Goal: Task Accomplishment & Management: Manage account settings

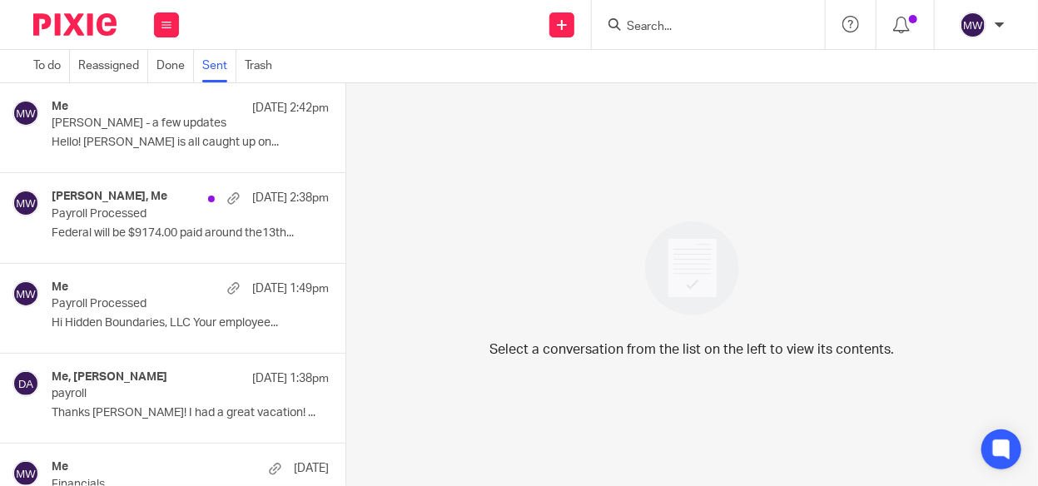
click at [117, 223] on div "[PERSON_NAME], Me [DATE] 2:38pm Payroll Processed Federal will be $9174.00 paid…" at bounding box center [190, 218] width 277 height 56
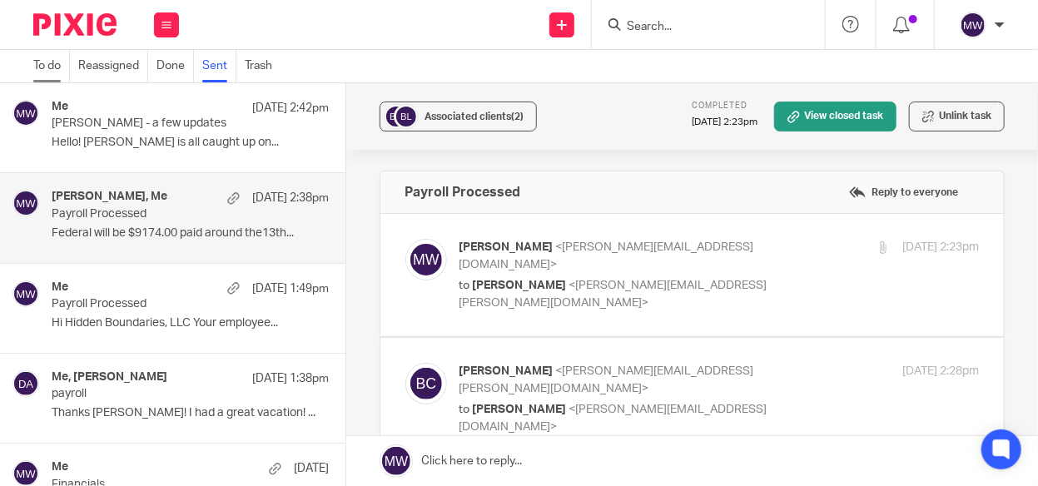
click at [52, 70] on link "To do" at bounding box center [51, 66] width 37 height 32
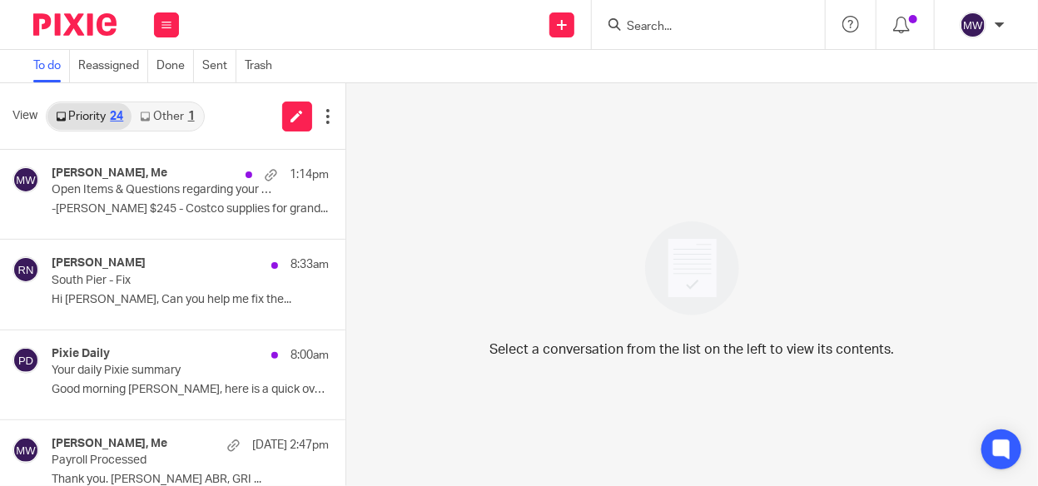
click at [178, 120] on link "Other 1" at bounding box center [167, 116] width 71 height 27
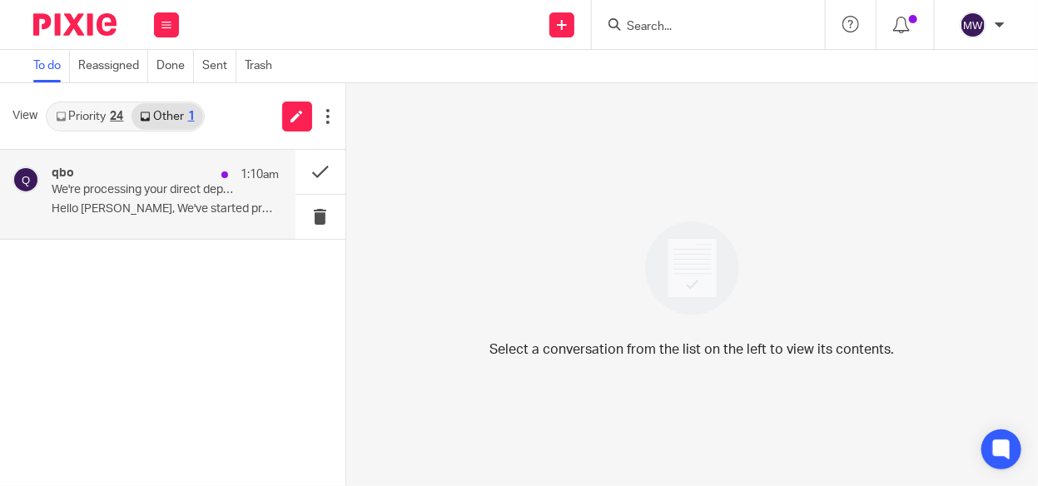
click at [175, 191] on p "We're processing your direct deposit payment(s) from Honey Suites, LLC" at bounding box center [142, 190] width 181 height 14
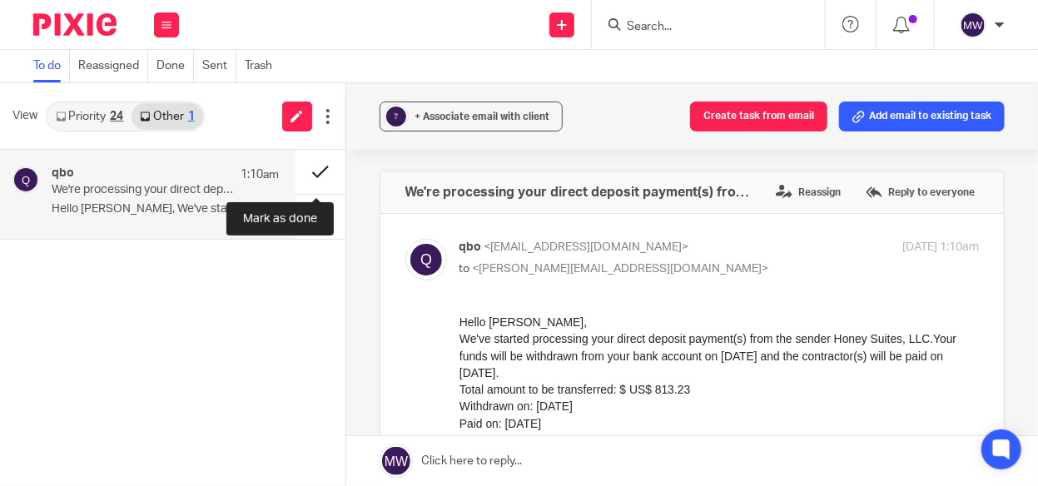
click at [315, 174] on button at bounding box center [320, 172] width 50 height 44
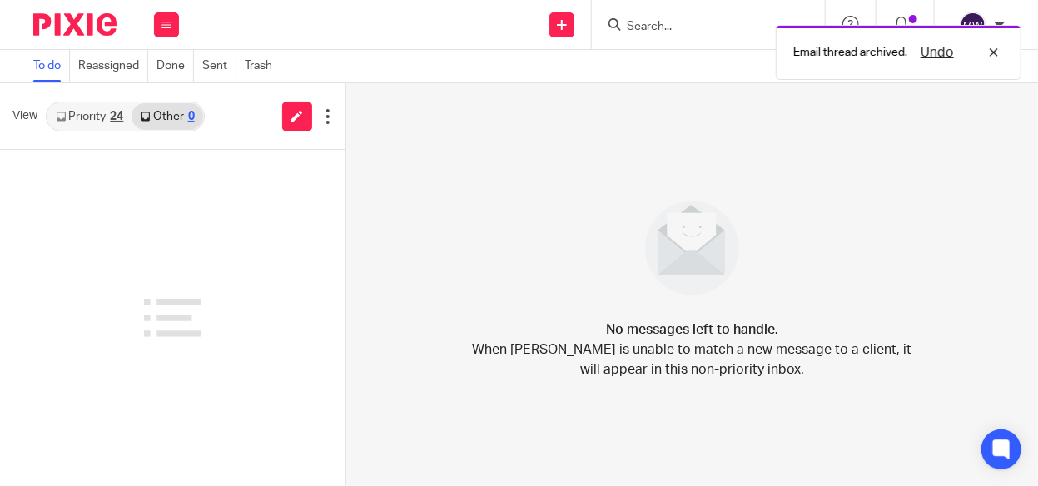
click at [95, 110] on link "Priority 24" at bounding box center [89, 116] width 84 height 27
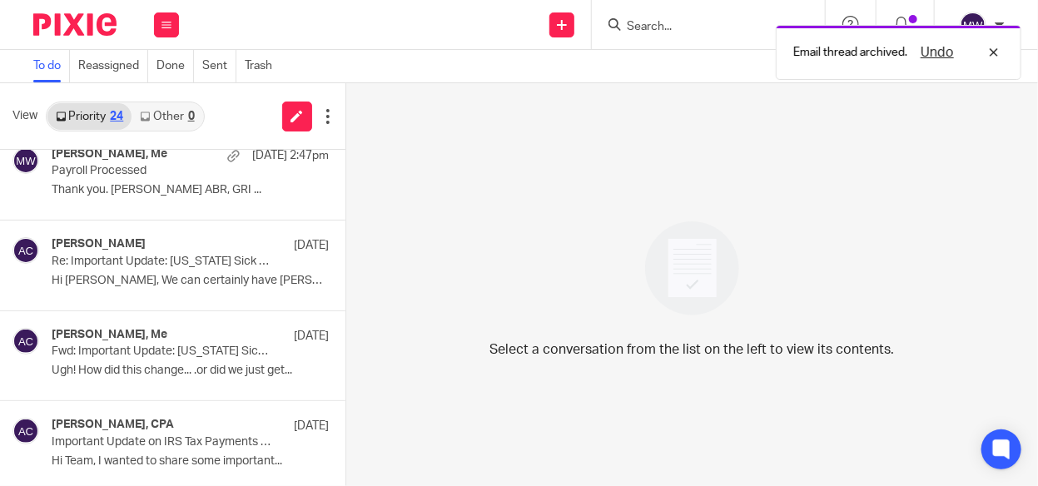
scroll to position [83, 0]
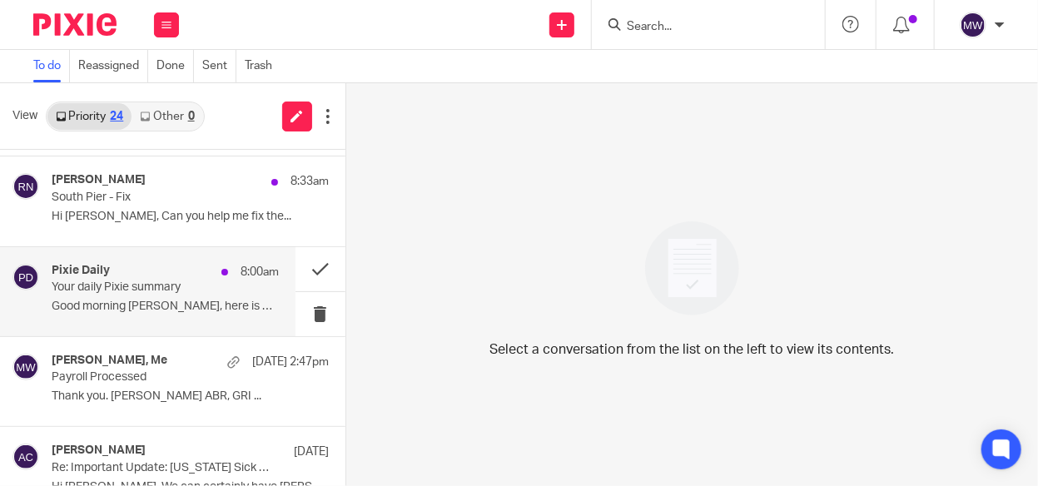
click at [169, 303] on p "Good morning Melissa, here is a quick overview..." at bounding box center [165, 307] width 227 height 14
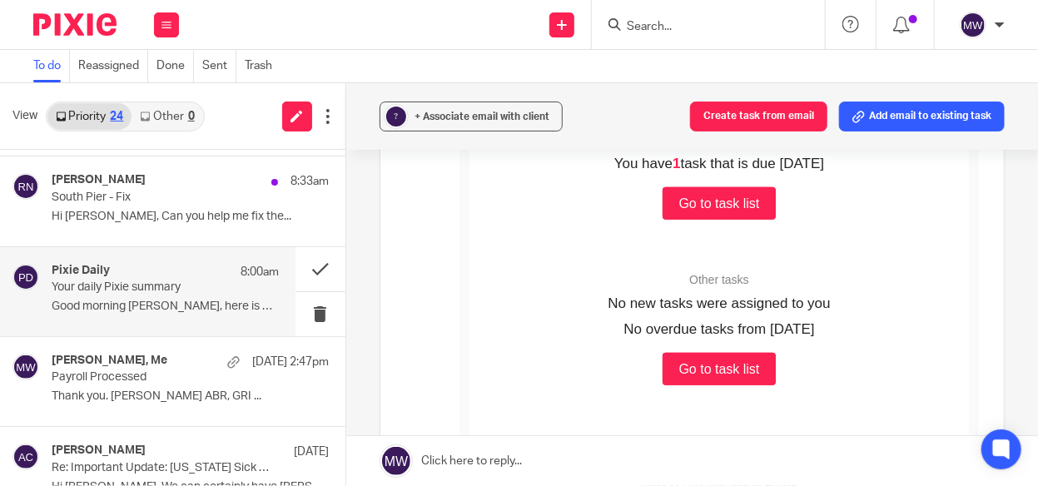
scroll to position [166, 0]
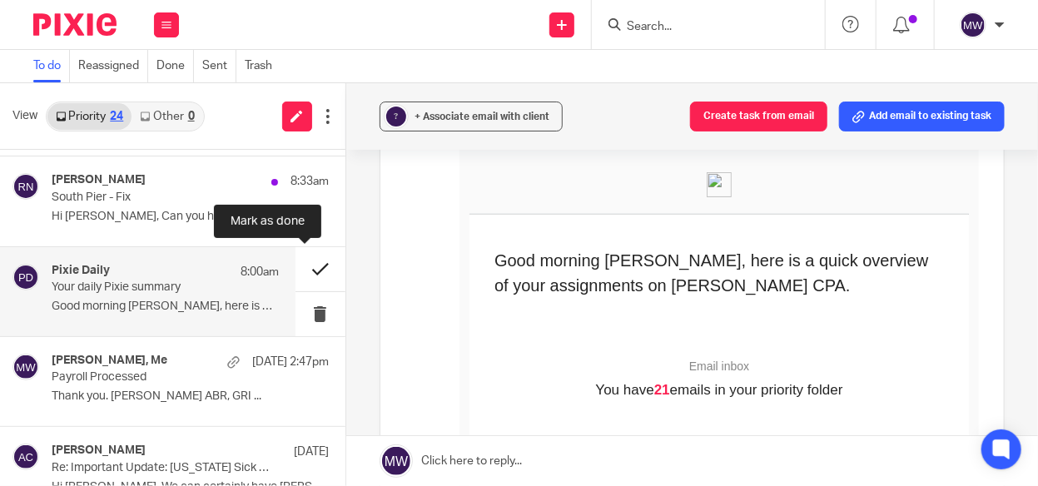
click at [311, 271] on button at bounding box center [320, 269] width 50 height 44
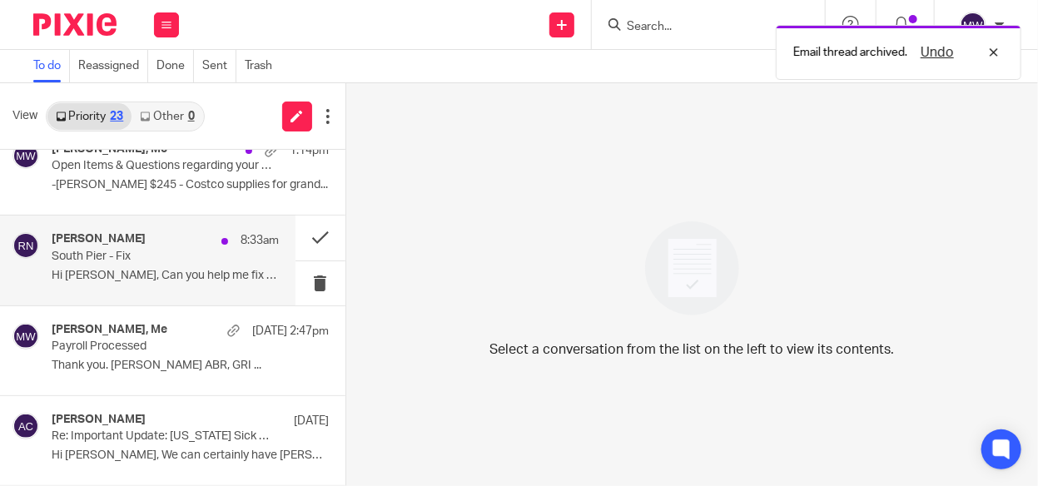
scroll to position [0, 0]
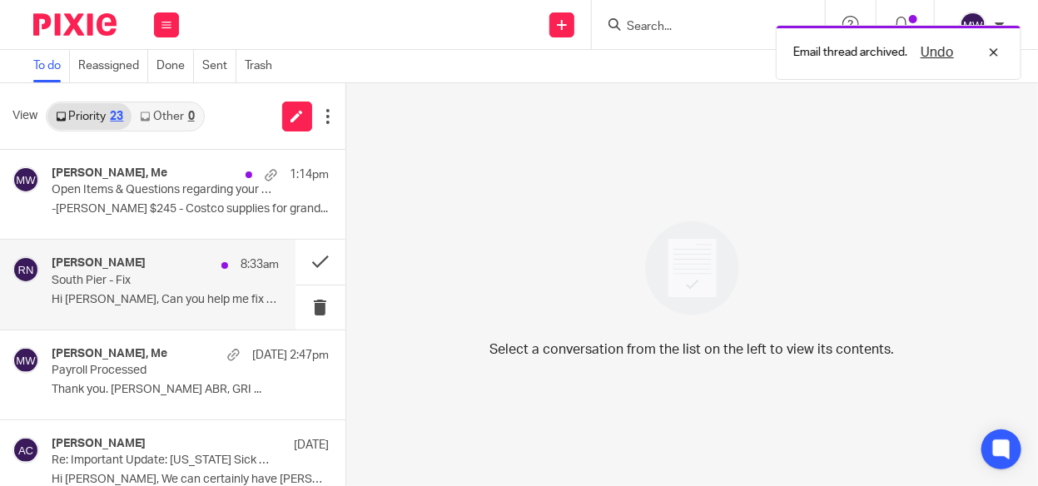
click at [163, 288] on div "Rebecca Niehus 8:33am South Pier - Fix Hi Melissa, Can you help me fix the..." at bounding box center [165, 284] width 227 height 56
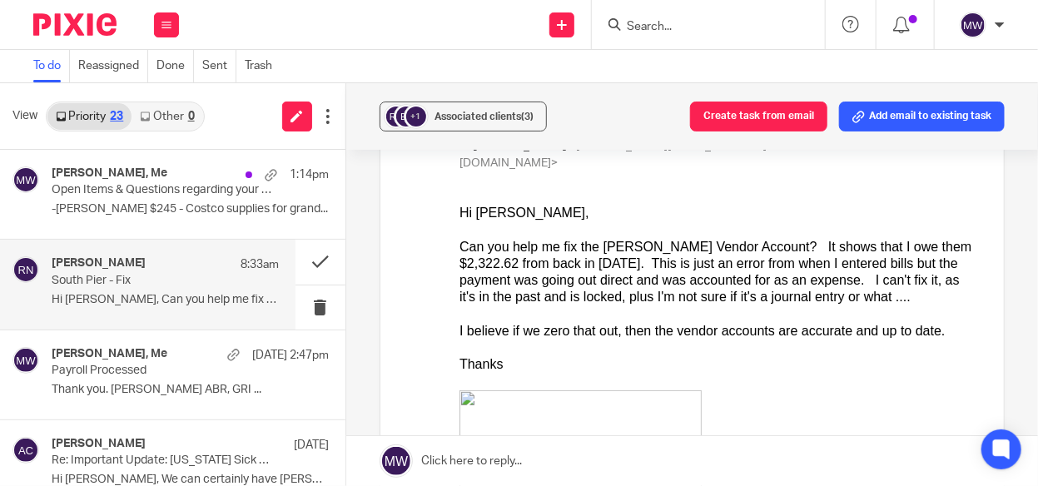
scroll to position [166, 0]
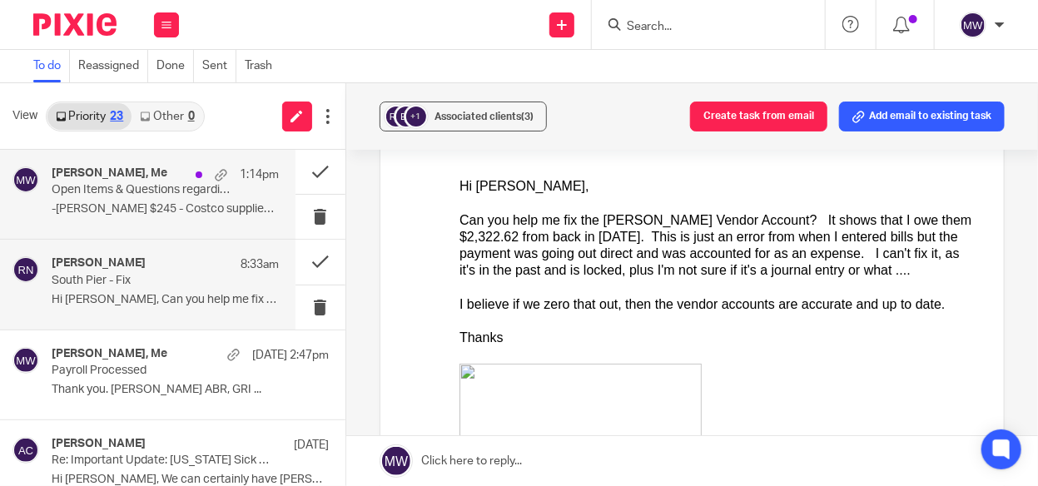
click at [233, 214] on p "-Thomas E. $245 - Costco supplies for grand..." at bounding box center [165, 209] width 227 height 14
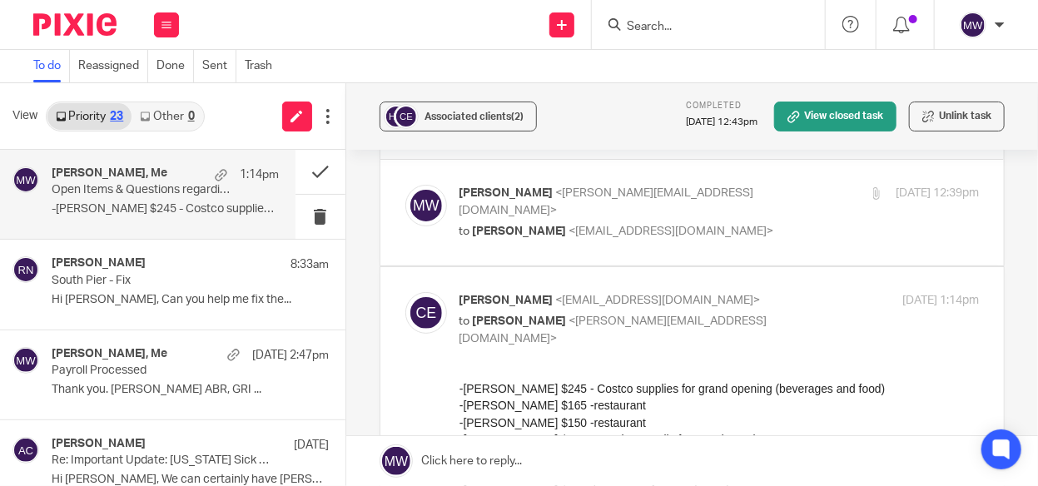
scroll to position [0, 0]
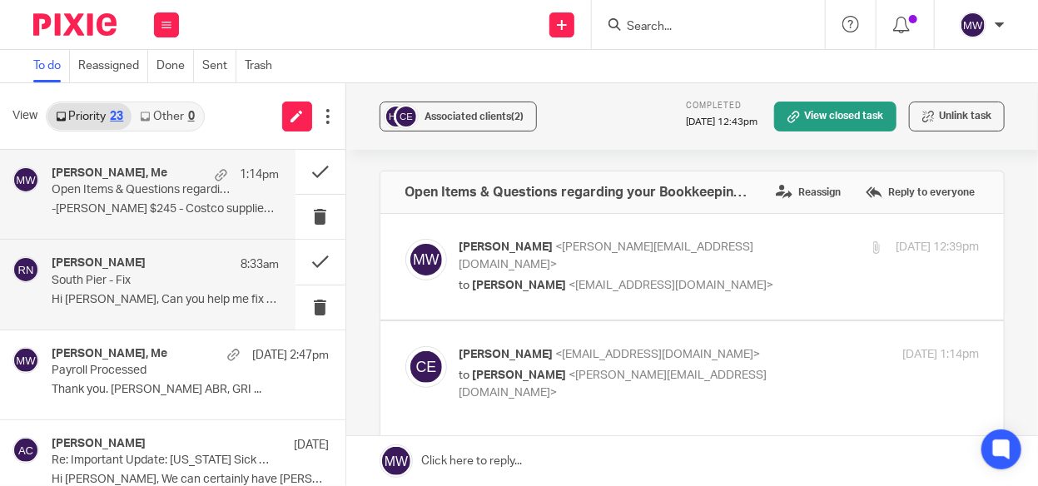
click at [87, 255] on div "Rebecca Niehus 8:33am South Pier - Fix Hi Melissa, Can you help me fix the..." at bounding box center [147, 284] width 295 height 89
